Goal: Navigation & Orientation: Understand site structure

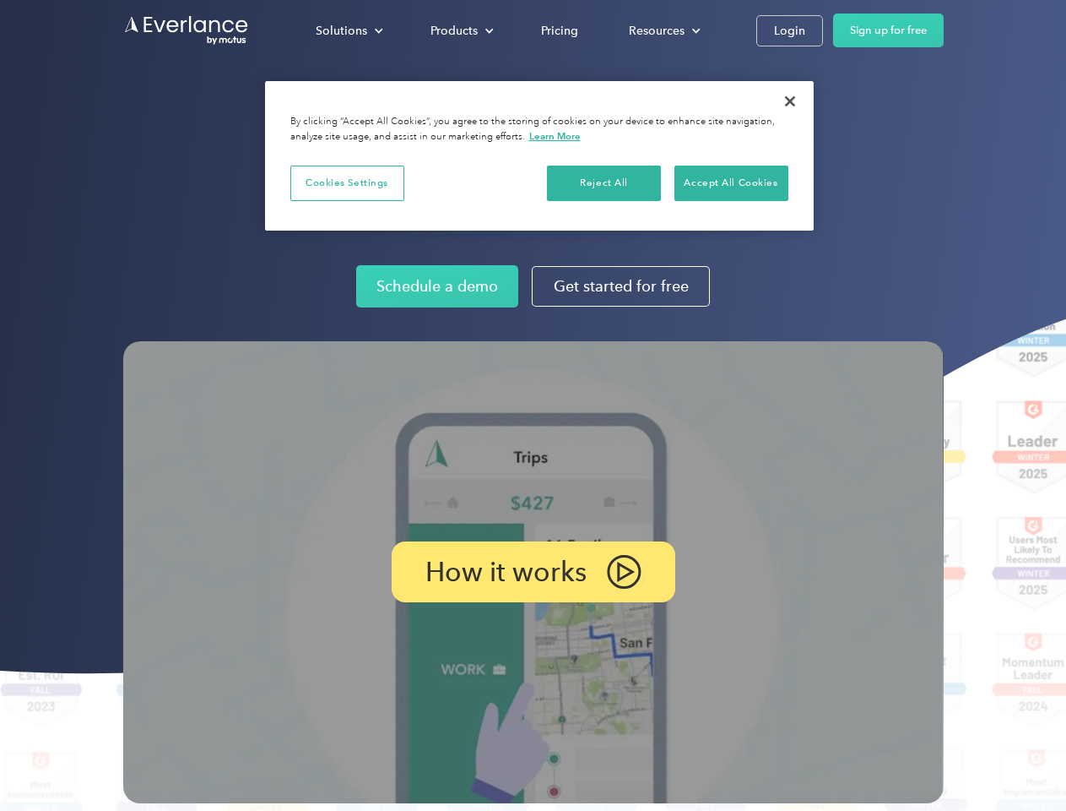
click at [533, 405] on img at bounding box center [533, 572] width 821 height 462
click at [349, 30] on div "Solutions" at bounding box center [342, 30] width 52 height 21
click at [460, 30] on div "Products" at bounding box center [454, 30] width 47 height 21
